Goal: Information Seeking & Learning: Check status

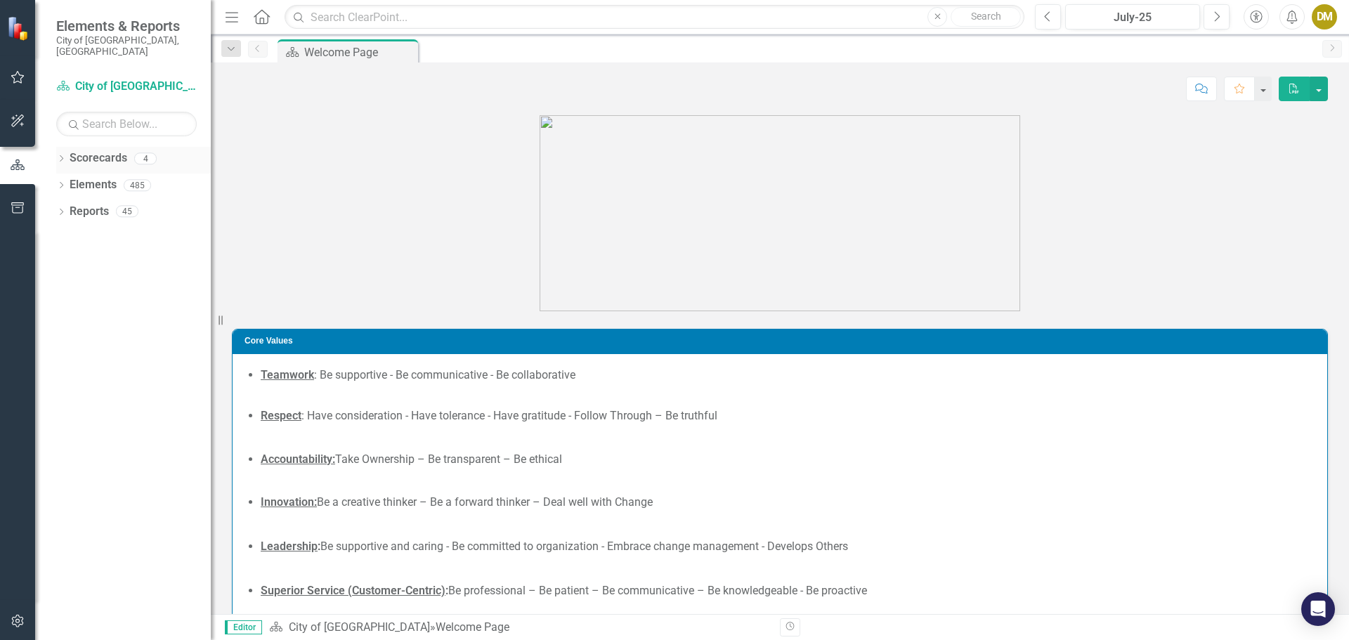
click at [61, 156] on icon "Dropdown" at bounding box center [61, 160] width 10 height 8
click at [71, 181] on icon "Dropdown" at bounding box center [68, 185] width 11 height 8
click at [114, 204] on link "Building" at bounding box center [150, 212] width 119 height 16
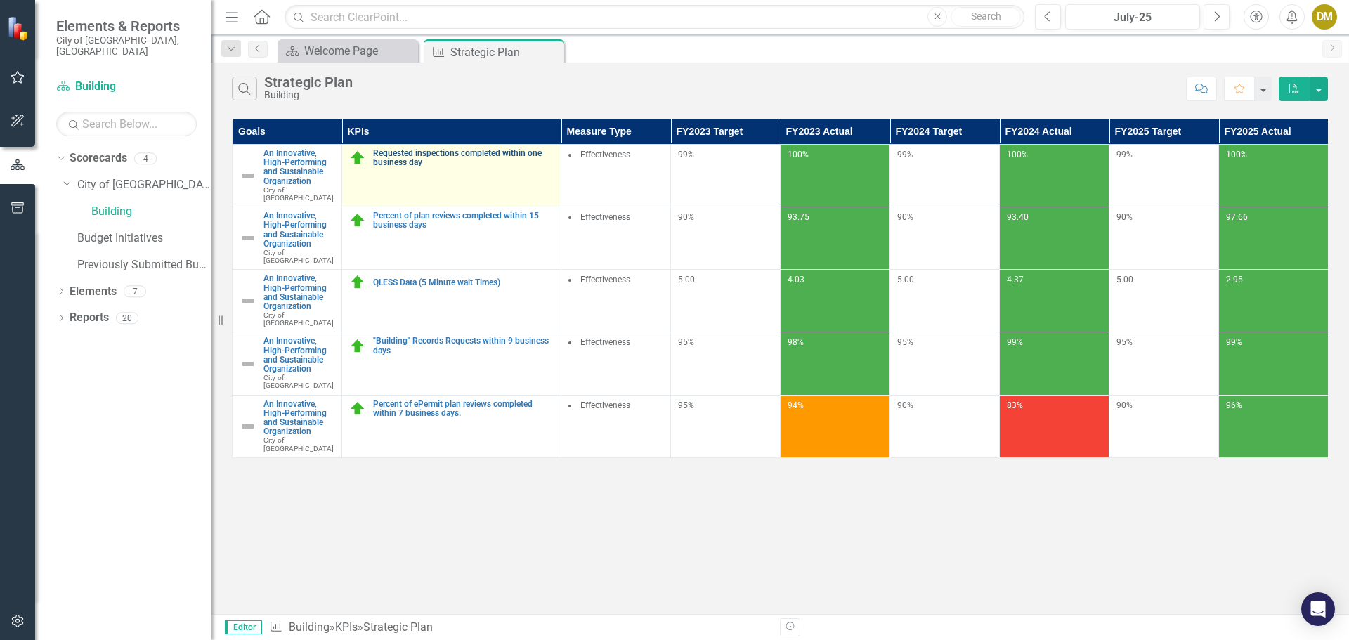
click at [404, 165] on link "Requested inspections completed within one business day" at bounding box center [463, 158] width 181 height 18
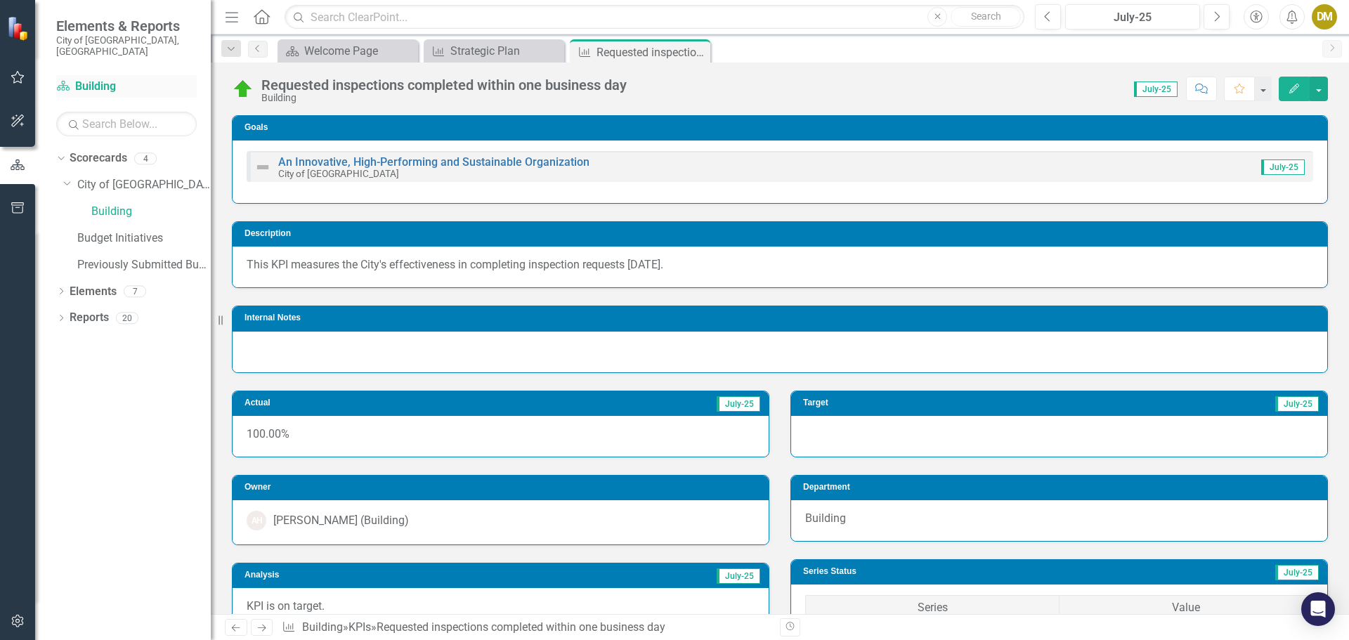
click at [108, 79] on link "Scorecard Building" at bounding box center [126, 87] width 141 height 16
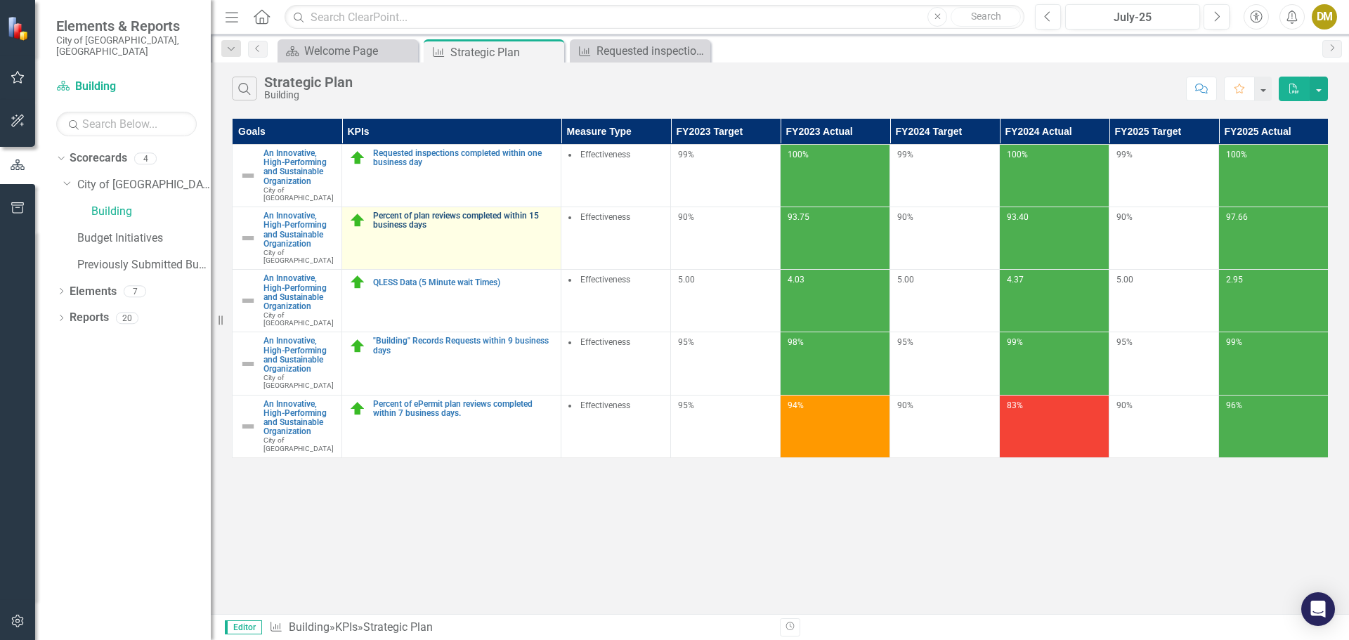
click at [421, 212] on link "Percent of plan reviews completed within 15 business days" at bounding box center [463, 221] width 181 height 18
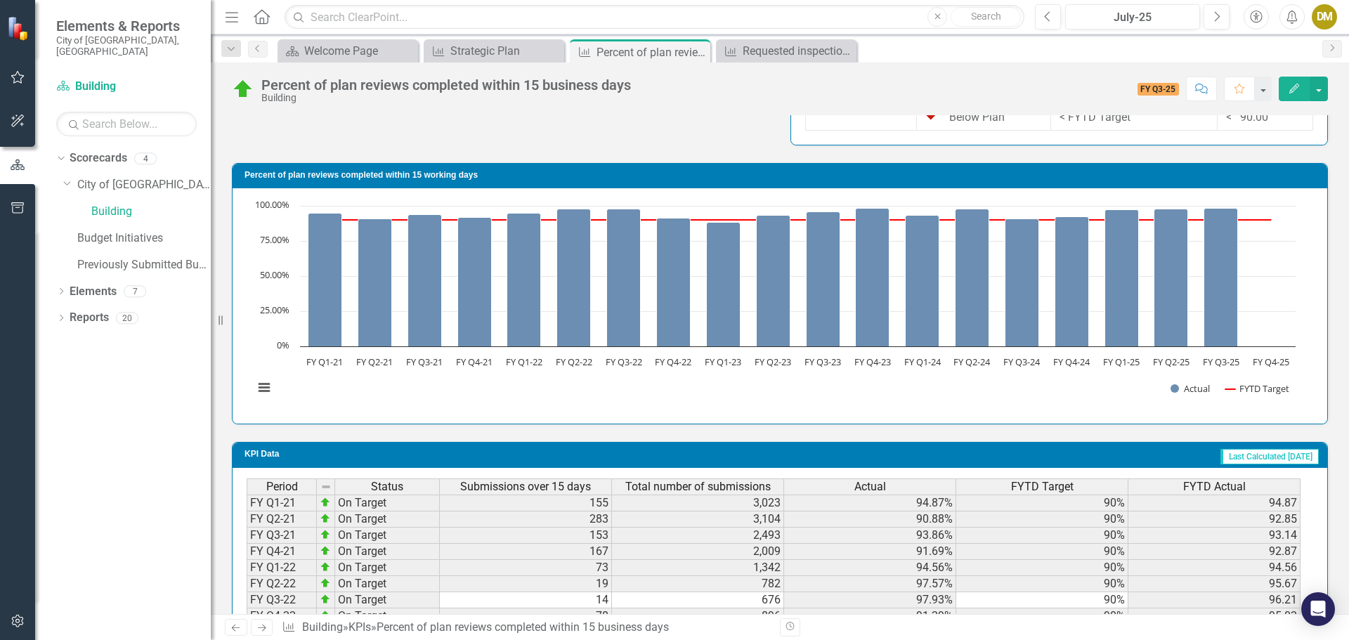
scroll to position [1102, 0]
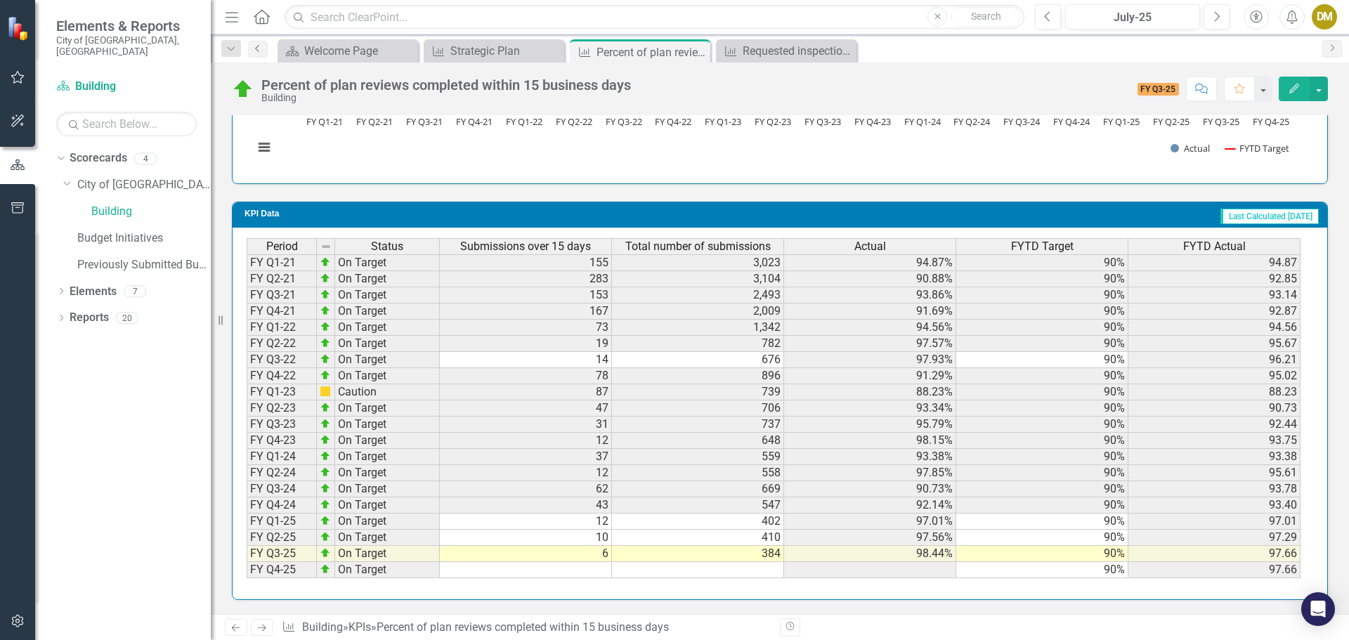
click at [256, 48] on icon at bounding box center [257, 48] width 4 height 7
